Goal: Task Accomplishment & Management: Use online tool/utility

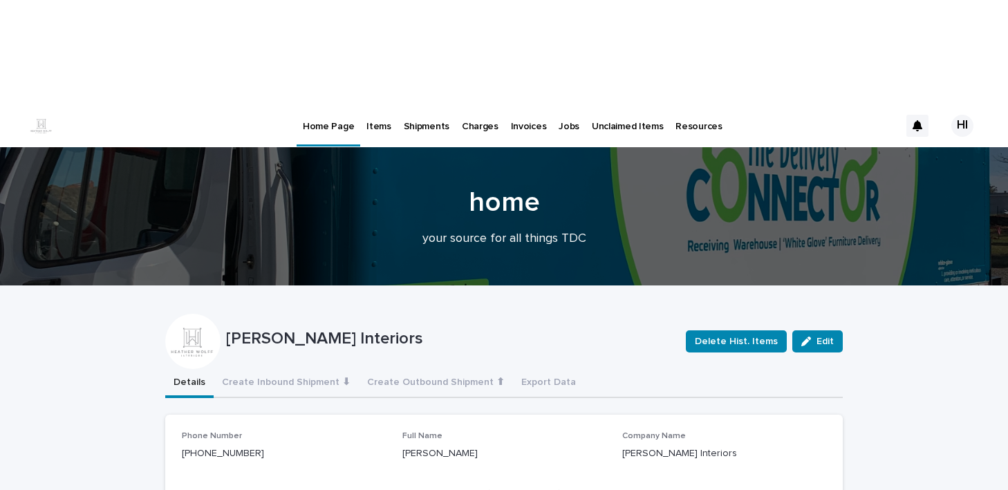
click at [562, 104] on p "Jobs" at bounding box center [568, 118] width 21 height 29
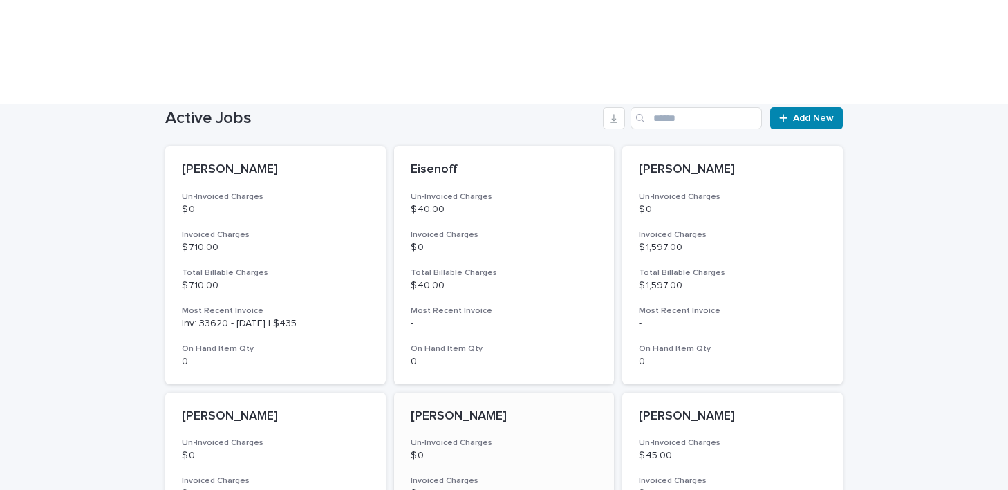
scroll to position [388, 0]
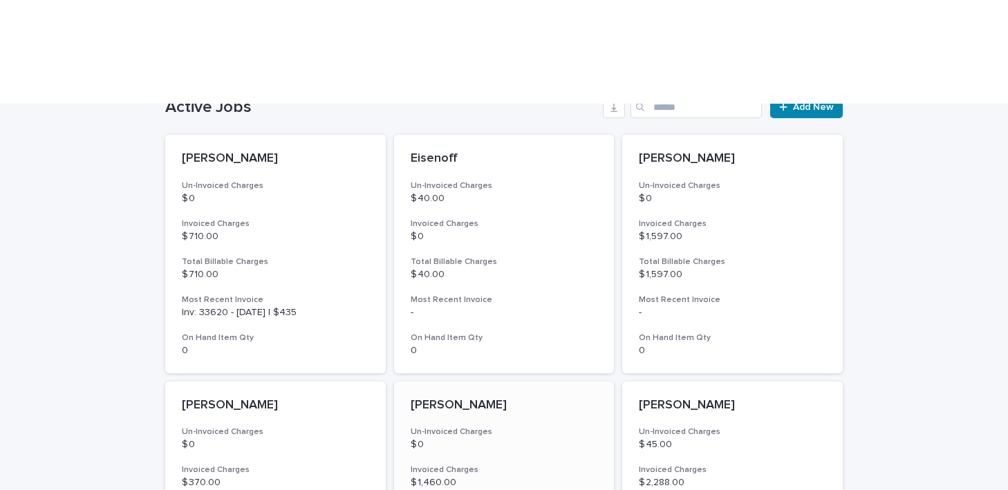
click at [447, 398] on p "[PERSON_NAME]" at bounding box center [503, 405] width 187 height 15
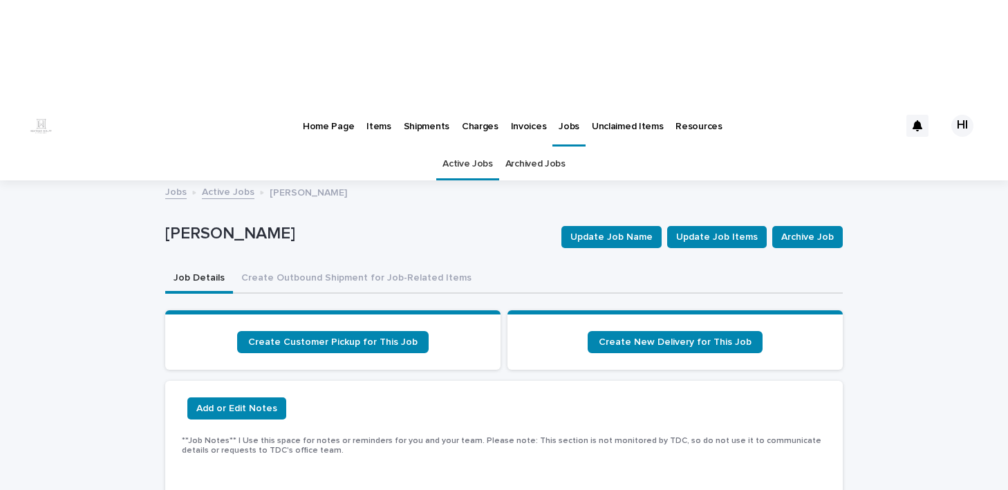
click at [425, 104] on p "Shipments" at bounding box center [427, 118] width 46 height 29
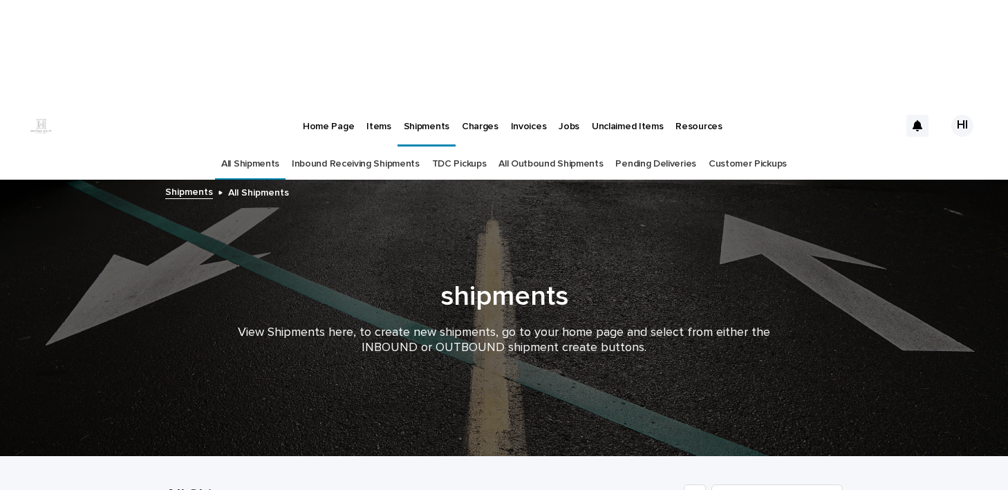
click at [341, 148] on link "Inbound Receiving Shipments" at bounding box center [356, 164] width 128 height 32
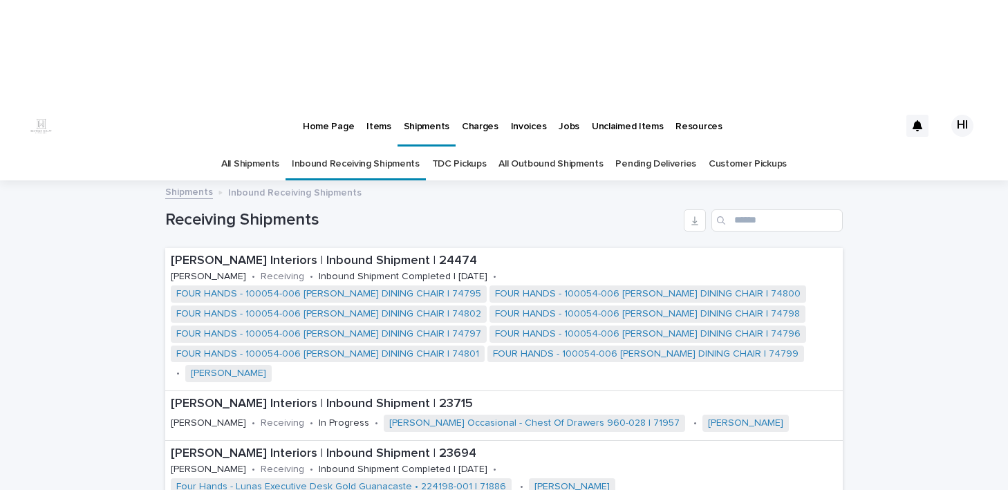
click at [337, 104] on p "Home Page" at bounding box center [328, 118] width 51 height 29
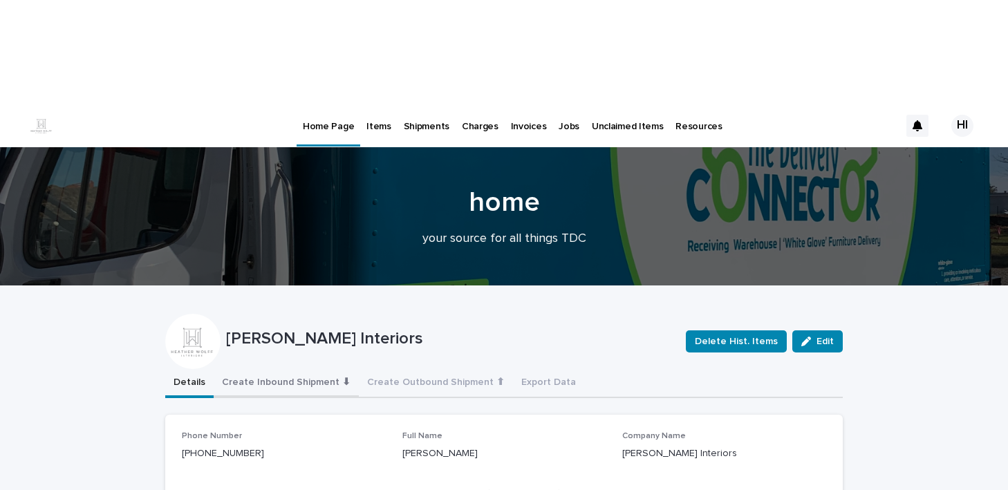
click at [302, 369] on button "Create Inbound Shipment ⬇" at bounding box center [286, 383] width 145 height 29
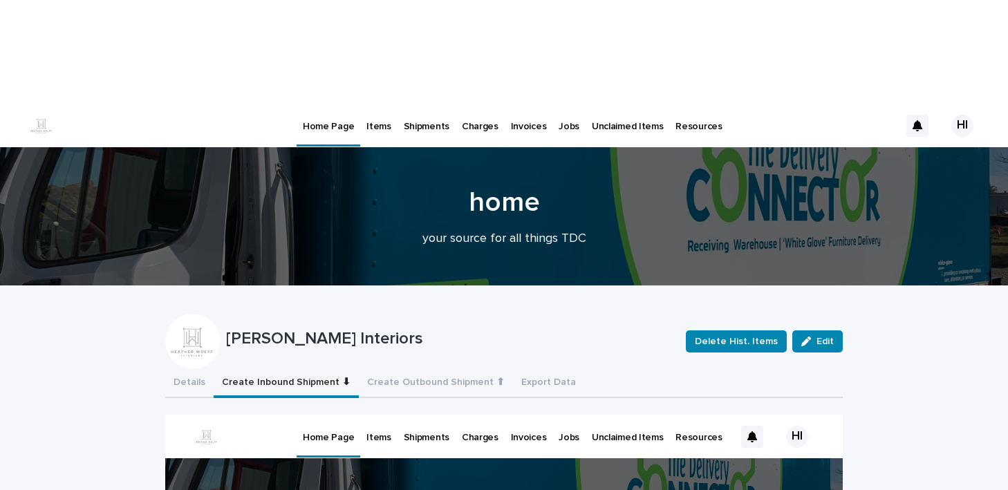
click at [603, 434] on p "Unclaimed Items" at bounding box center [627, 429] width 71 height 29
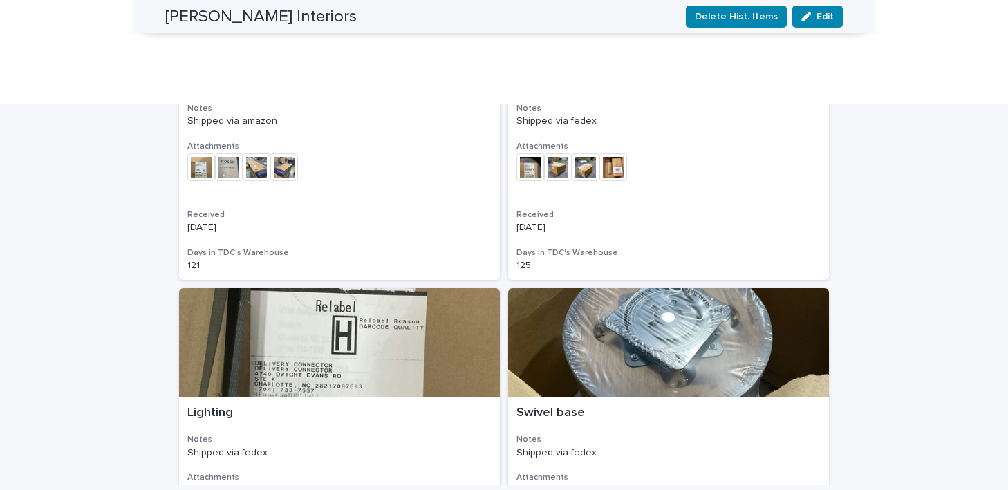
scroll to position [1213, 0]
